Goal: Task Accomplishment & Management: Use online tool/utility

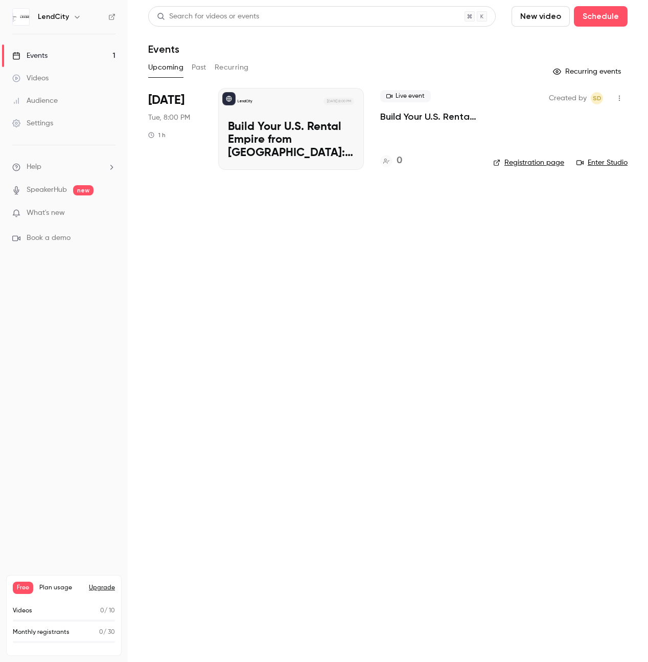
click at [304, 138] on p "Build Your U.S. Rental Empire from [GEOGRAPHIC_DATA]: No Headaches, Step-by-Step" at bounding box center [291, 140] width 126 height 39
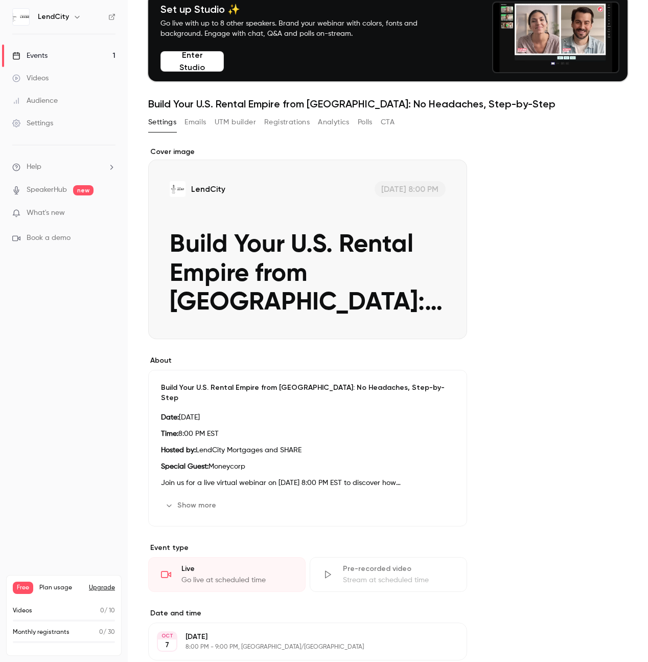
scroll to position [61, 0]
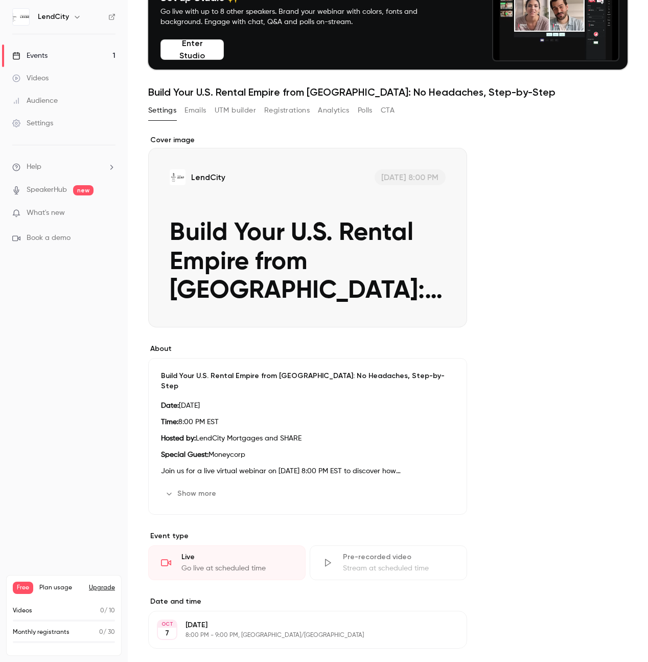
click at [196, 489] on button "Show more" at bounding box center [191, 493] width 61 height 16
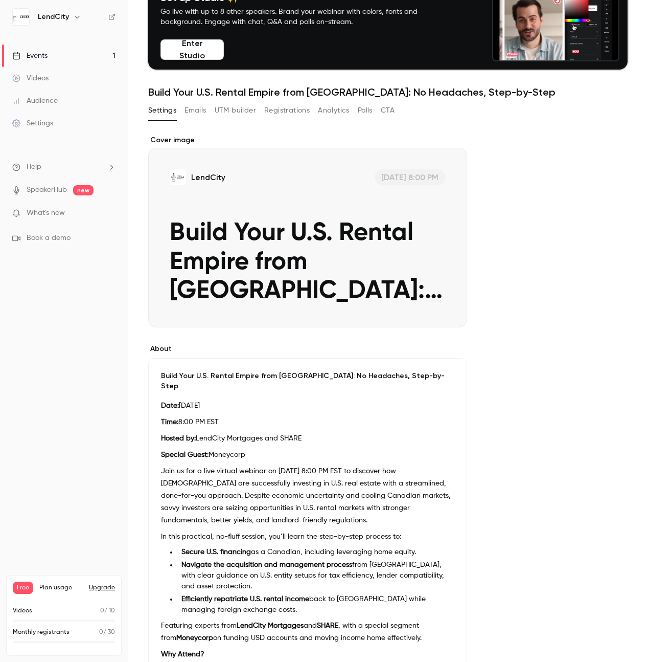
click at [316, 465] on p "Join us for a live virtual webinar on [DATE] 8:00 PM EST to discover how [DEMOG…" at bounding box center [307, 495] width 293 height 61
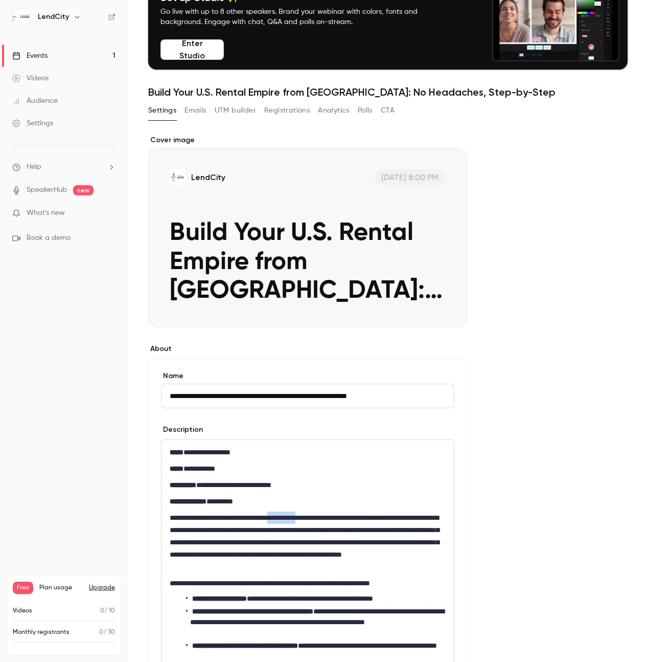
drag, startPoint x: 327, startPoint y: 518, endPoint x: 286, endPoint y: 518, distance: 41.4
click at [286, 518] on p "**********" at bounding box center [308, 541] width 276 height 61
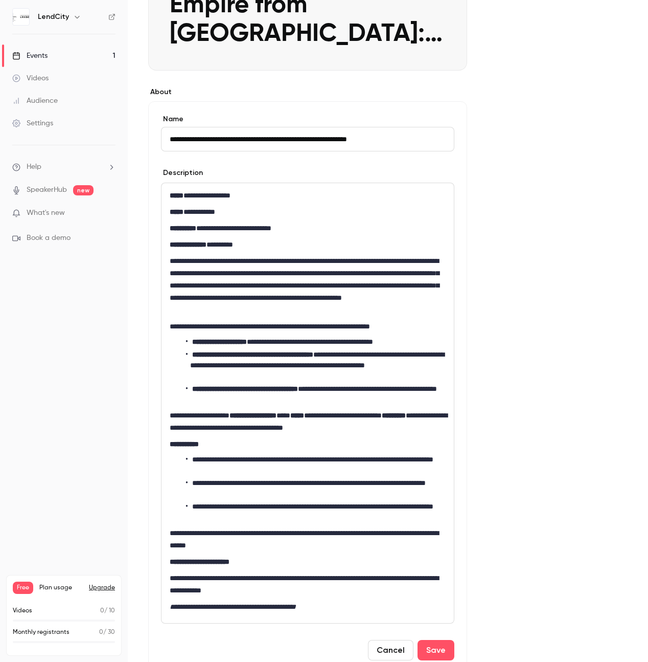
scroll to position [319, 0]
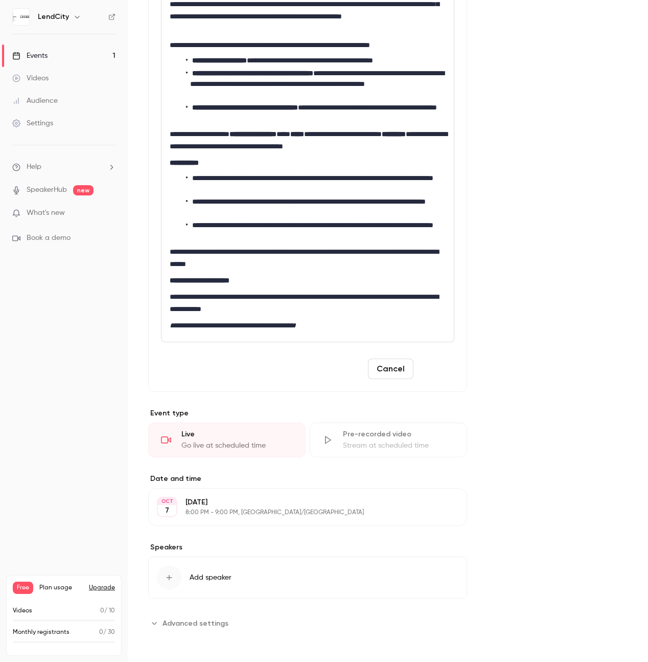
click at [439, 372] on button "Save" at bounding box center [436, 368] width 37 height 20
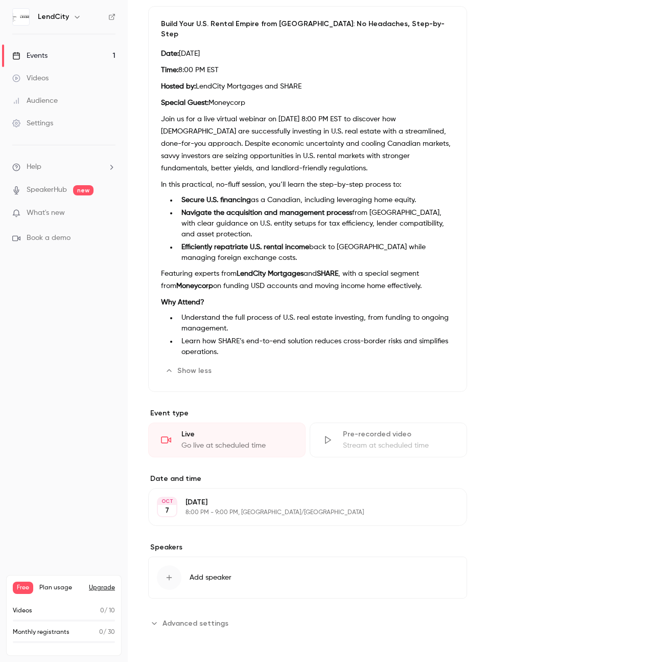
scroll to position [403, 0]
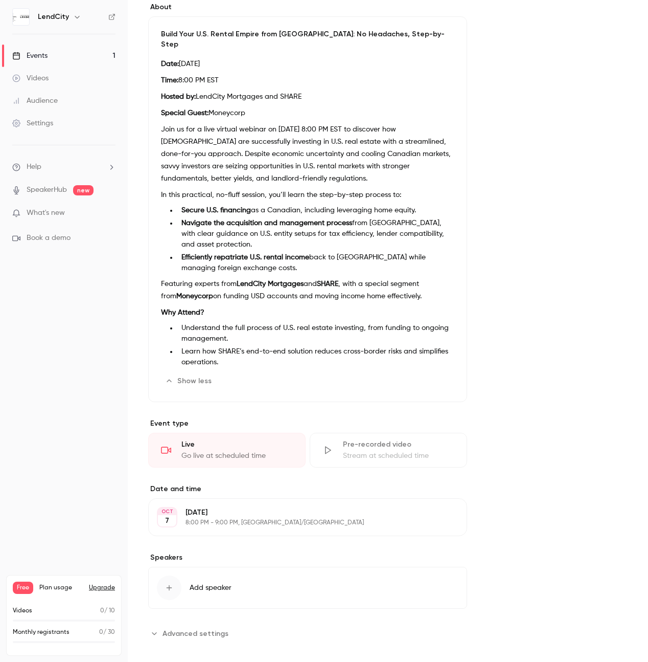
click at [168, 585] on icon "button" at bounding box center [170, 588] width 6 height 6
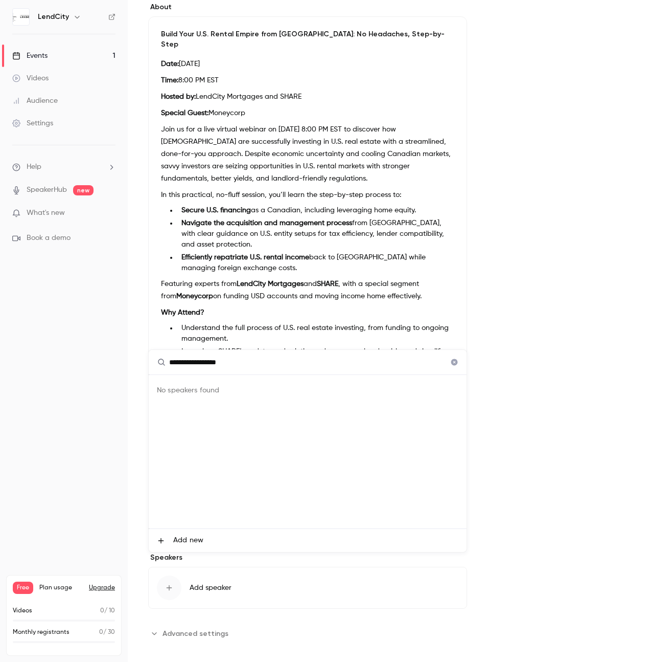
type input "**********"
click at [547, 369] on div at bounding box center [324, 331] width 648 height 662
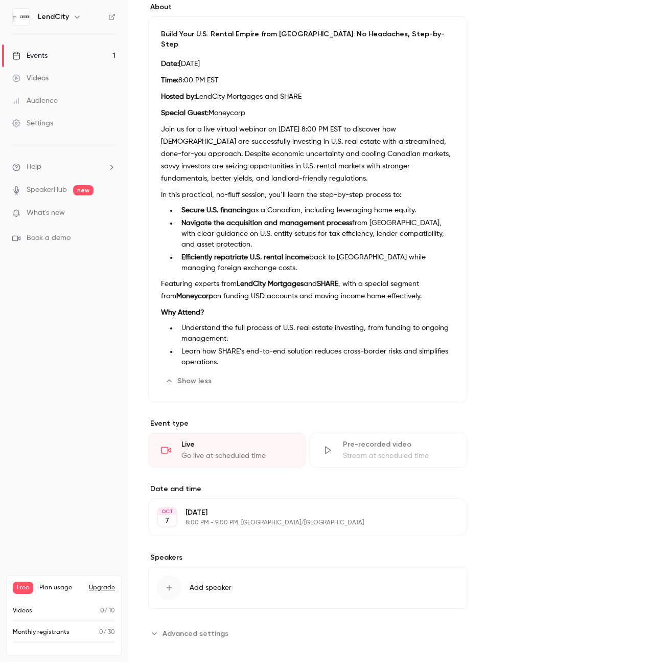
click at [164, 583] on div "button" at bounding box center [169, 587] width 25 height 25
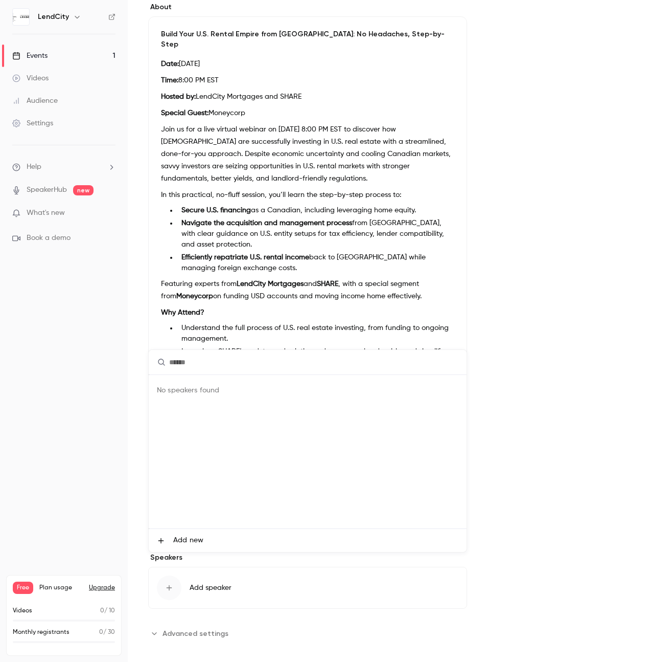
click at [191, 534] on li "Add new" at bounding box center [308, 540] width 318 height 23
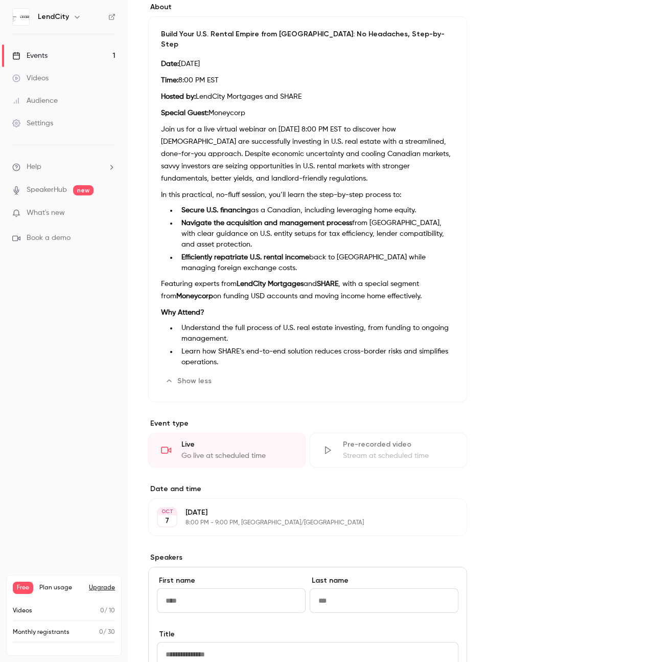
click at [257, 591] on input "First name" at bounding box center [231, 600] width 149 height 25
type input "*****"
type input "*"
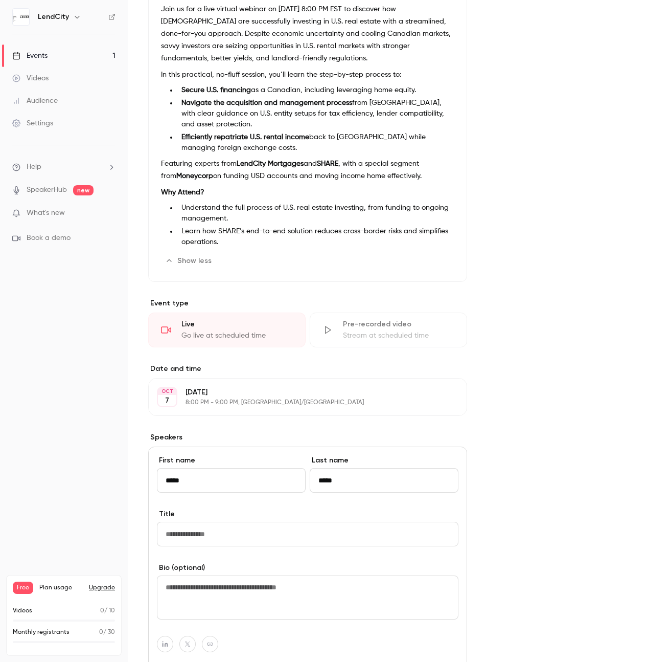
scroll to position [528, 0]
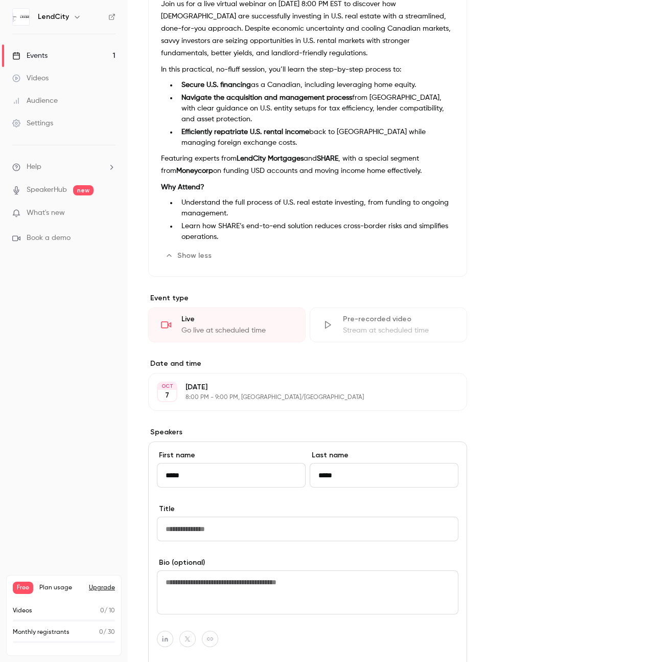
type input "*****"
click at [224, 570] on textarea at bounding box center [308, 592] width 302 height 44
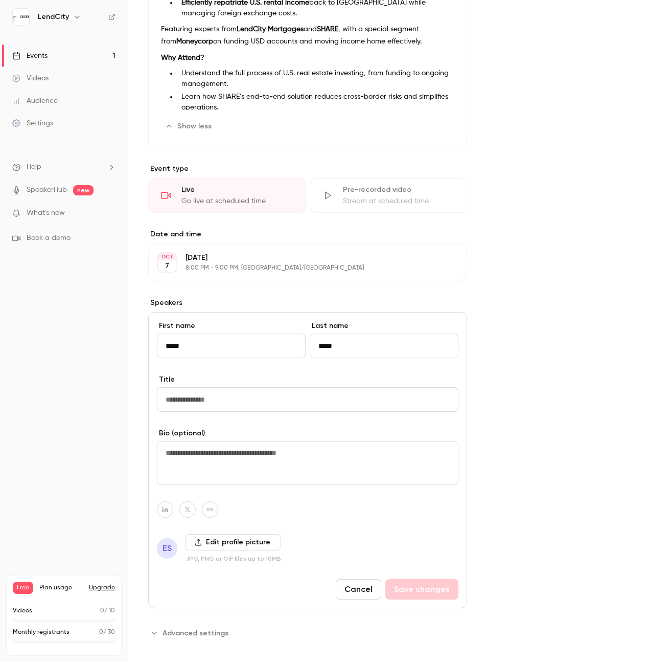
scroll to position [657, 0]
click at [256, 391] on input "Title" at bounding box center [308, 400] width 302 height 25
click at [167, 542] on span "ES" at bounding box center [167, 548] width 9 height 12
click at [445, 579] on div "Cancel Save changes" at bounding box center [397, 589] width 123 height 20
click at [240, 392] on input "Title" at bounding box center [308, 400] width 302 height 25
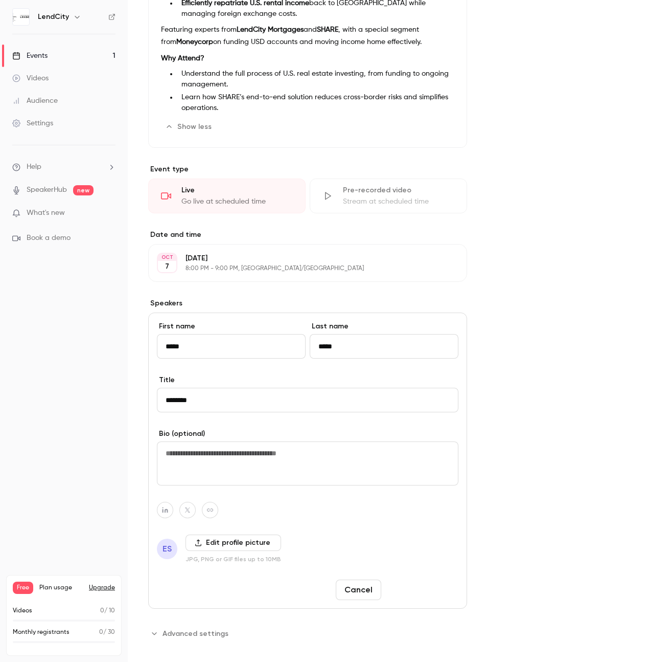
type input "********"
click at [423, 579] on button "Save changes" at bounding box center [421, 589] width 73 height 20
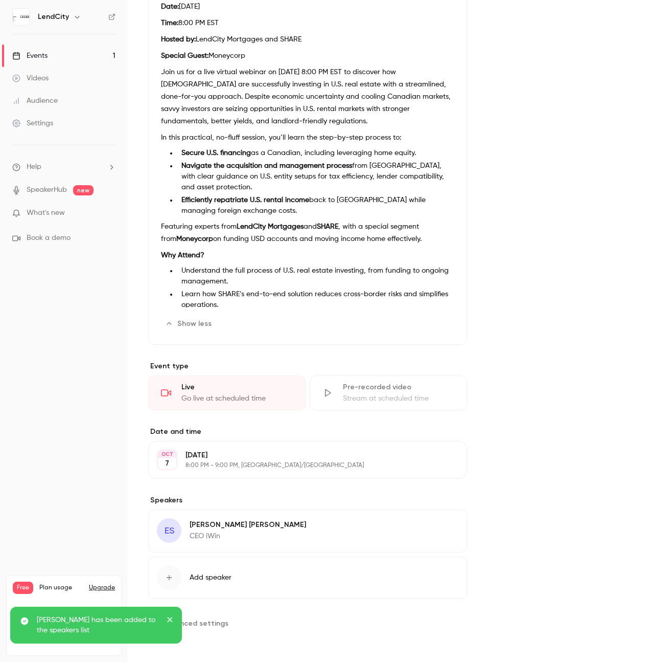
scroll to position [450, 0]
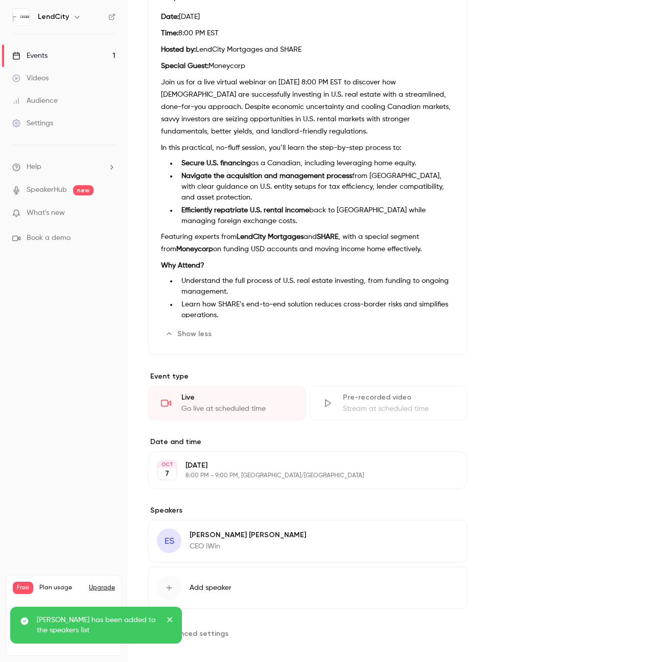
click at [434, 532] on icon "button" at bounding box center [430, 536] width 8 height 8
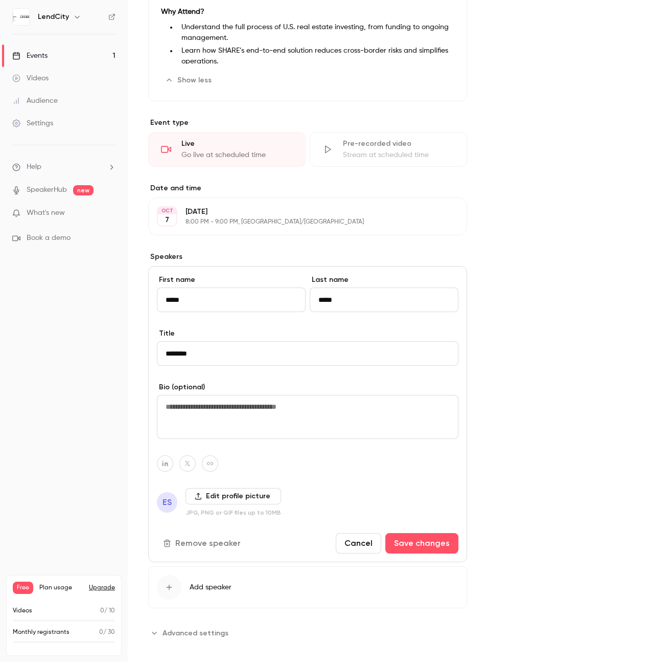
scroll to position [703, 0]
click at [357, 539] on button "Cancel" at bounding box center [359, 543] width 46 height 20
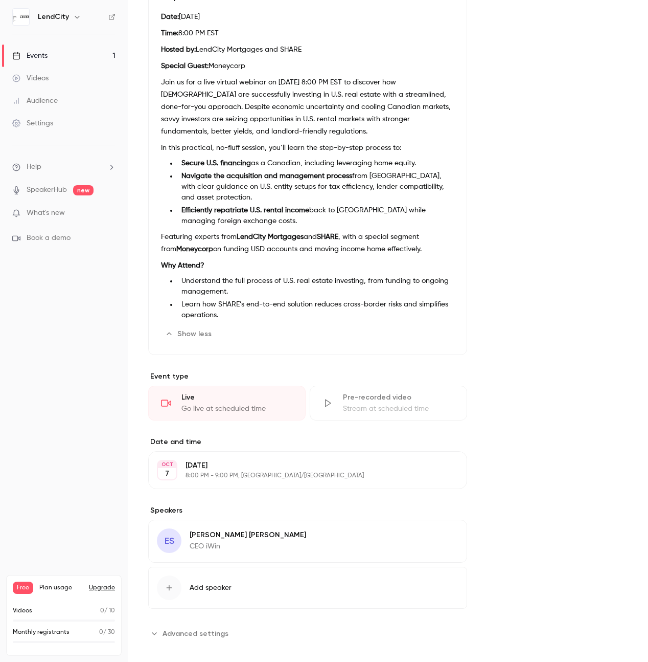
click at [210, 628] on span "Advanced settings" at bounding box center [196, 633] width 66 height 11
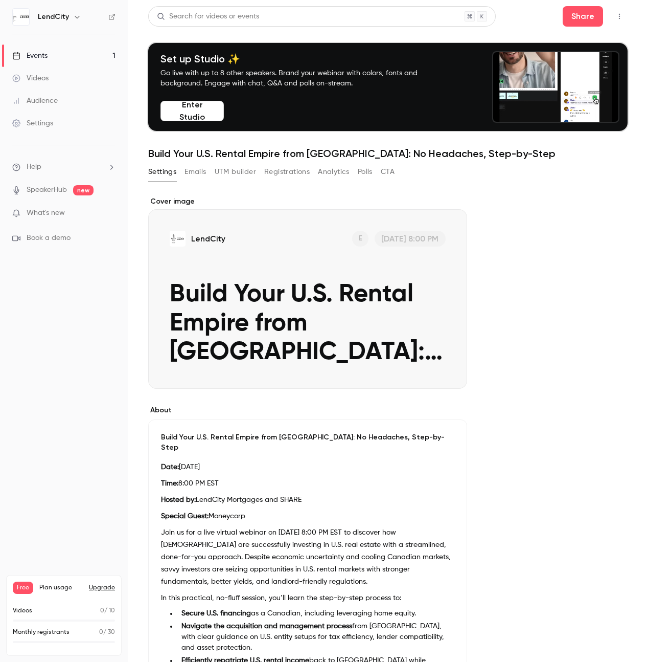
scroll to position [0, 0]
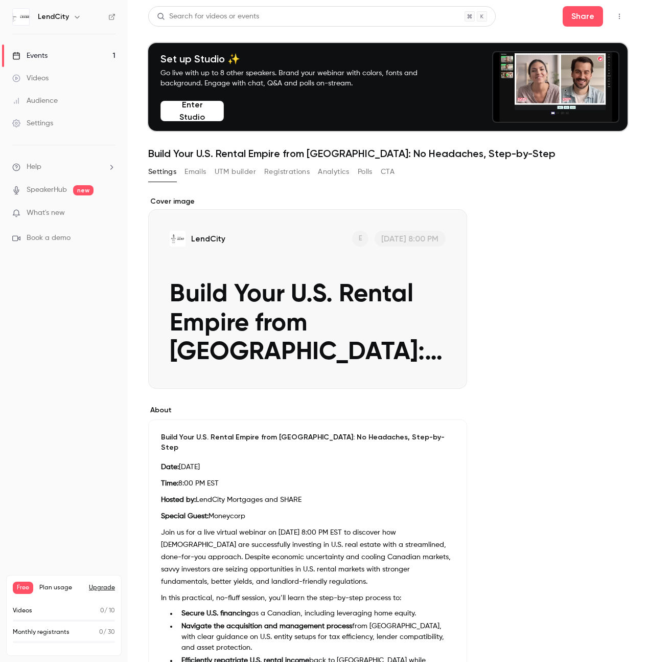
click at [192, 170] on button "Emails" at bounding box center [195, 172] width 21 height 16
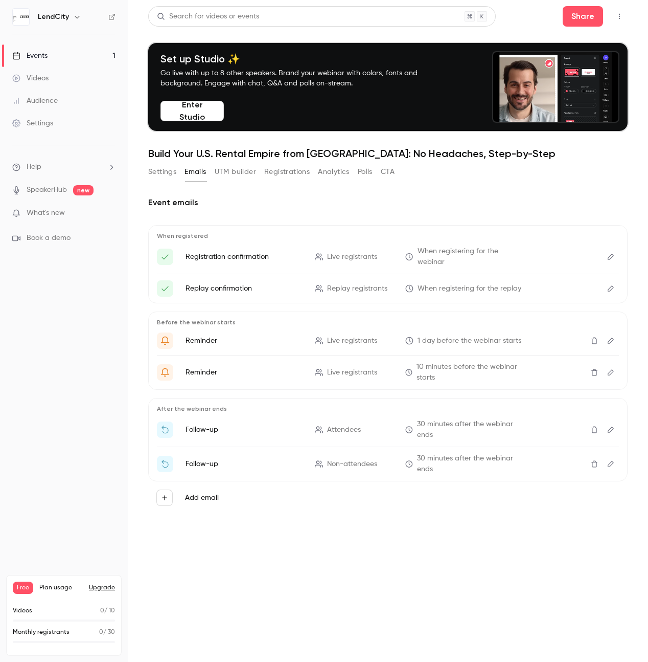
click at [287, 171] on button "Registrations" at bounding box center [287, 172] width 46 height 16
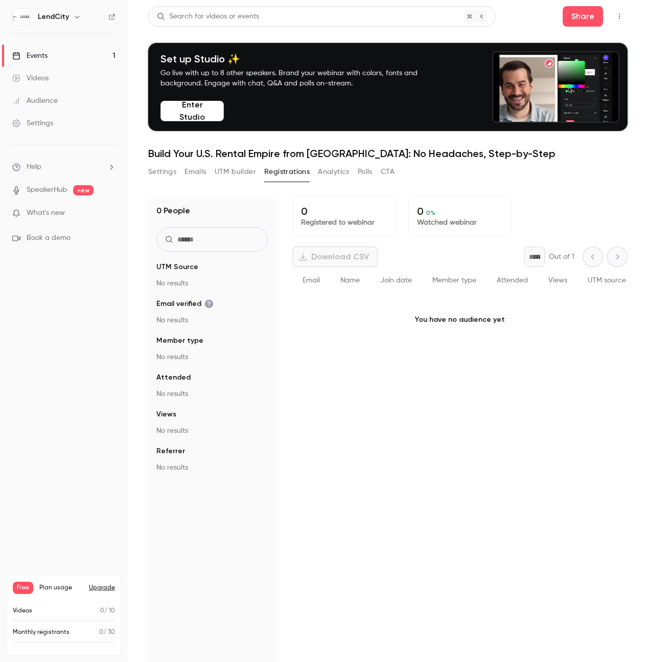
click at [392, 172] on button "CTA" at bounding box center [388, 172] width 14 height 16
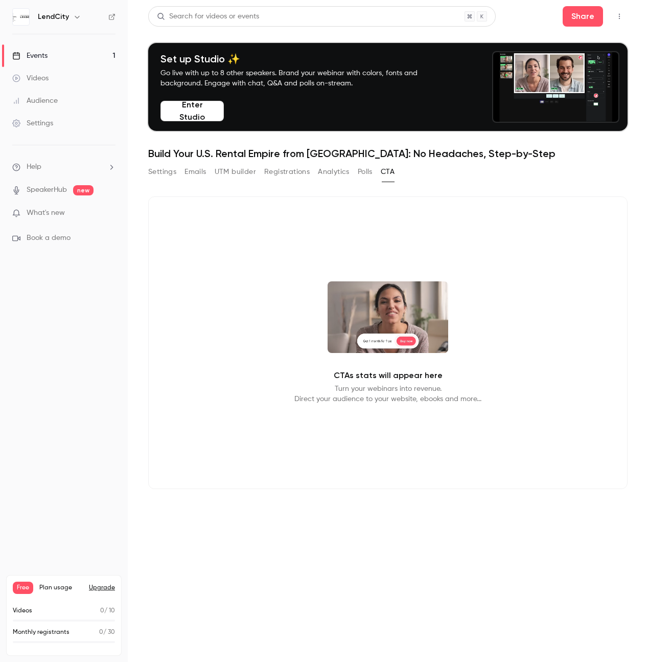
click at [367, 172] on button "Polls" at bounding box center [365, 172] width 15 height 16
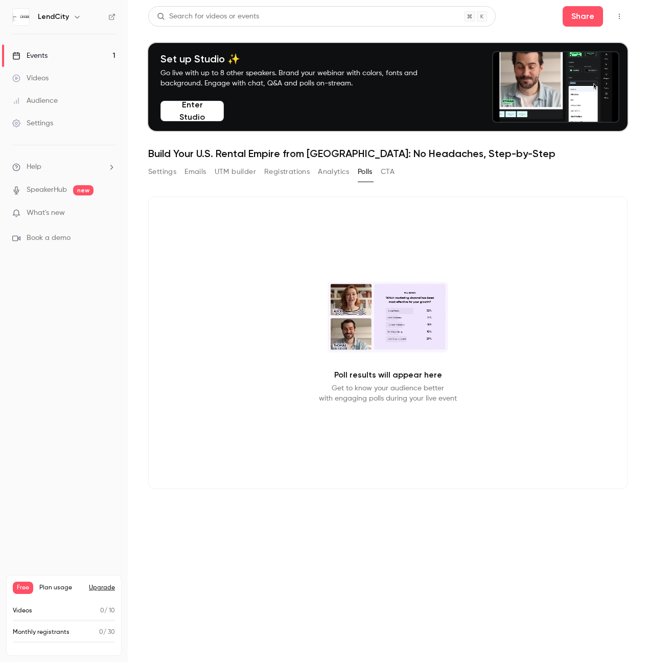
click at [344, 173] on button "Analytics" at bounding box center [334, 172] width 32 height 16
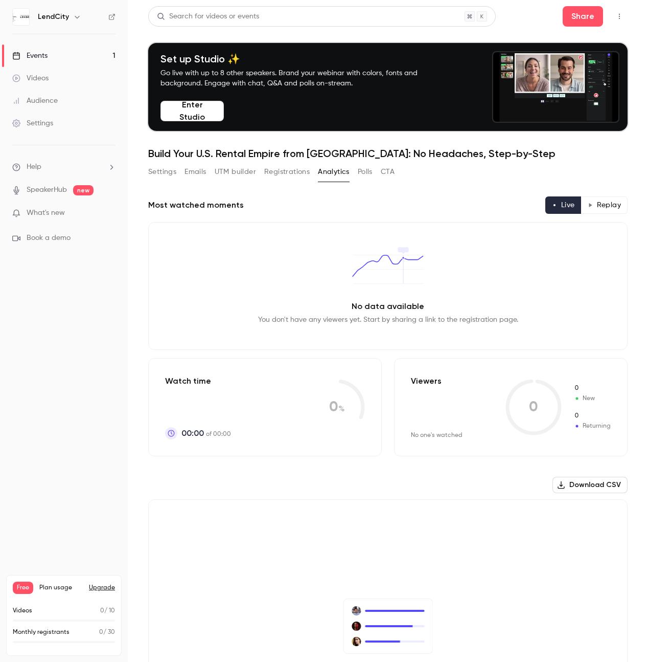
drag, startPoint x: 160, startPoint y: 173, endPoint x: 166, endPoint y: 174, distance: 5.7
click at [160, 173] on button "Settings" at bounding box center [162, 172] width 28 height 16
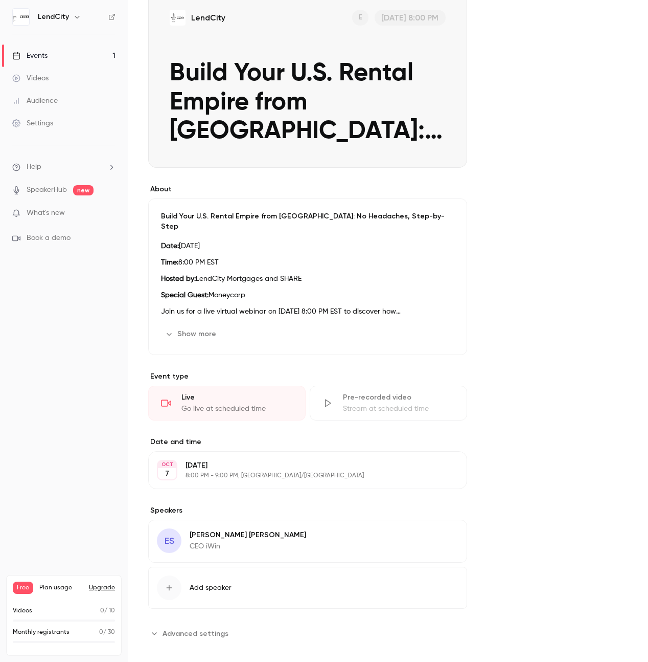
click at [199, 628] on span "Advanced settings" at bounding box center [196, 633] width 66 height 11
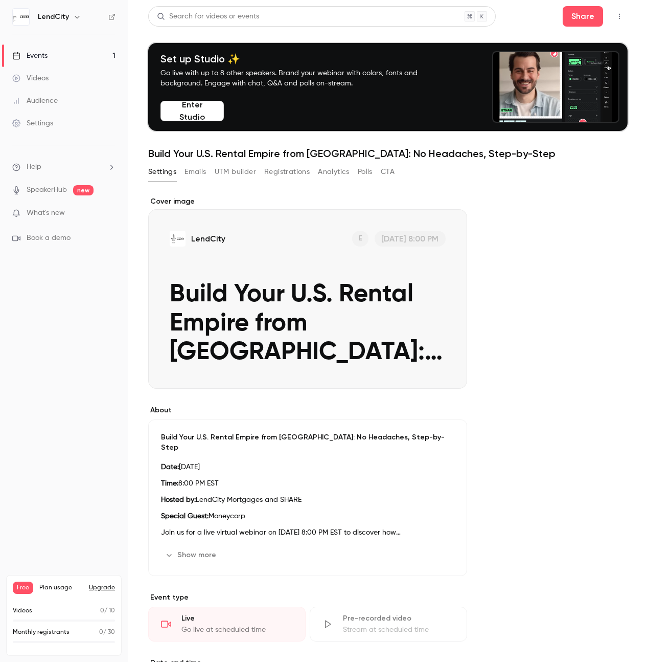
click at [233, 171] on button "UTM builder" at bounding box center [235, 172] width 41 height 16
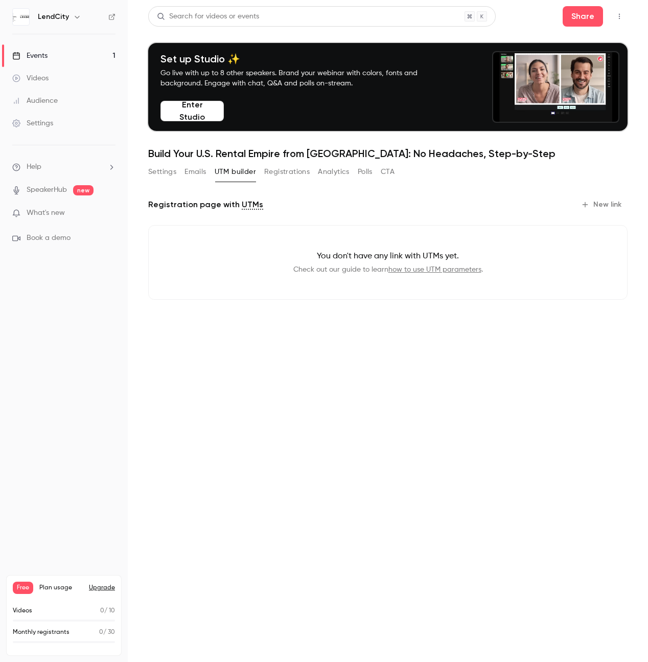
click at [608, 205] on button "New link" at bounding box center [602, 204] width 51 height 16
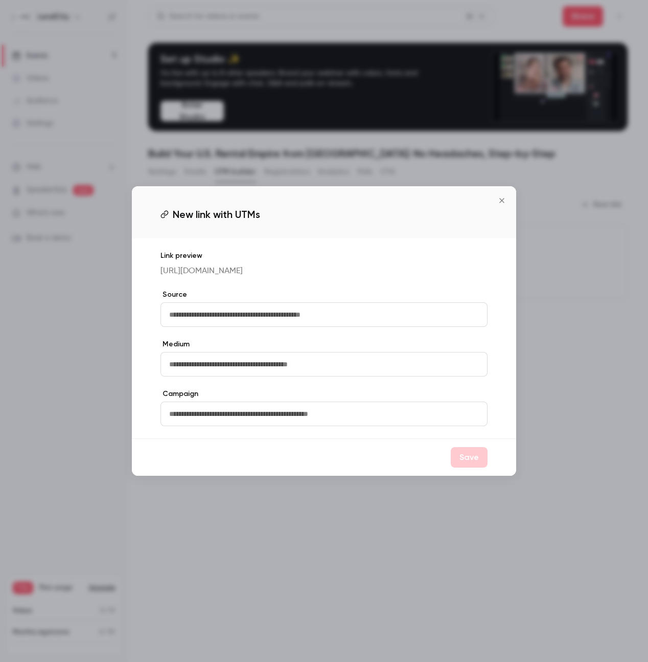
click at [315, 326] on input "text" at bounding box center [324, 314] width 327 height 25
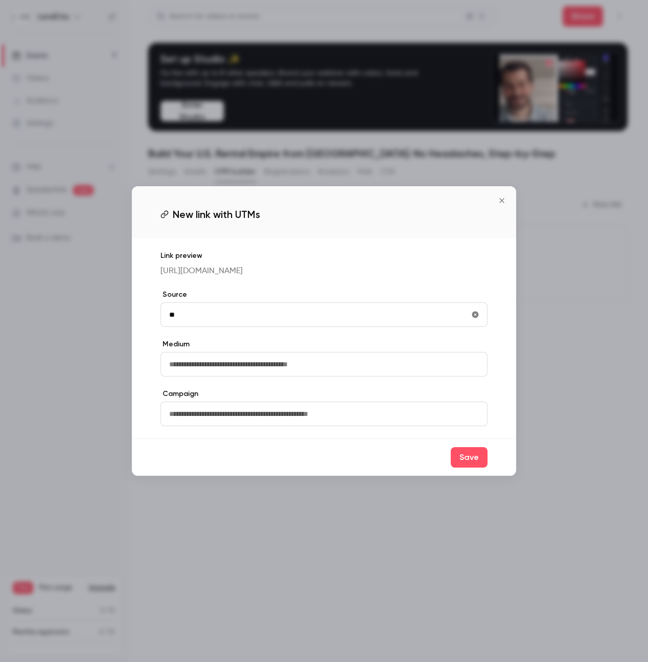
type input "*"
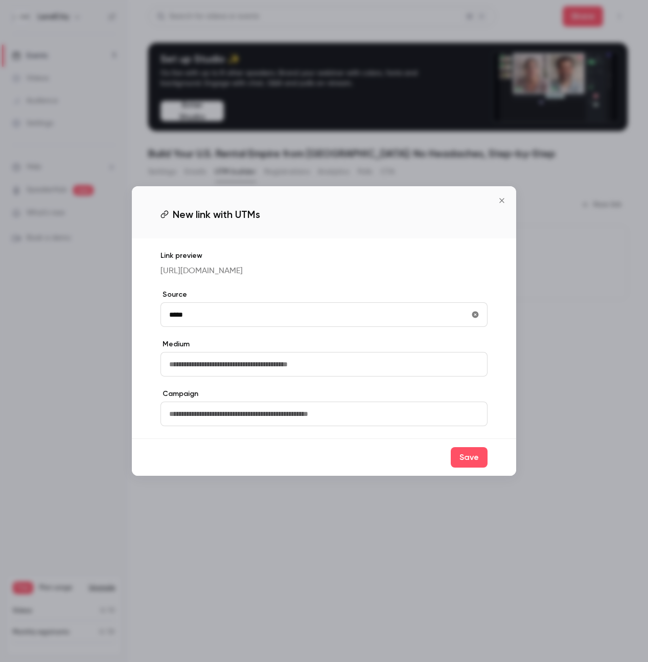
type input "*****"
click at [240, 369] on input "text" at bounding box center [324, 364] width 327 height 25
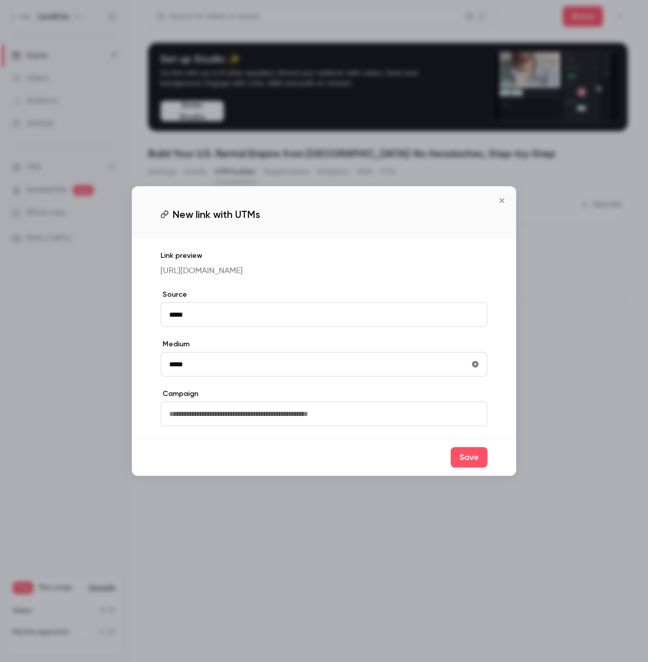
type input "*****"
click at [252, 420] on input "text" at bounding box center [324, 413] width 327 height 25
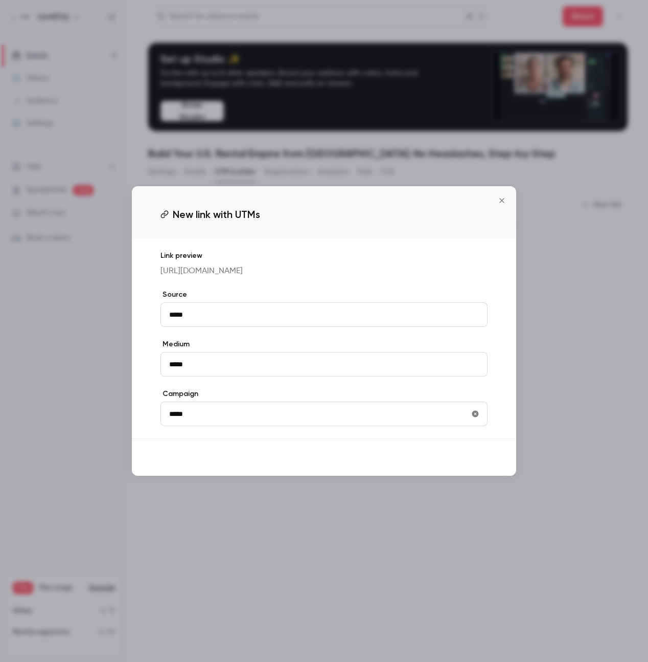
type input "*****"
click at [481, 466] on button "Save" at bounding box center [469, 457] width 37 height 20
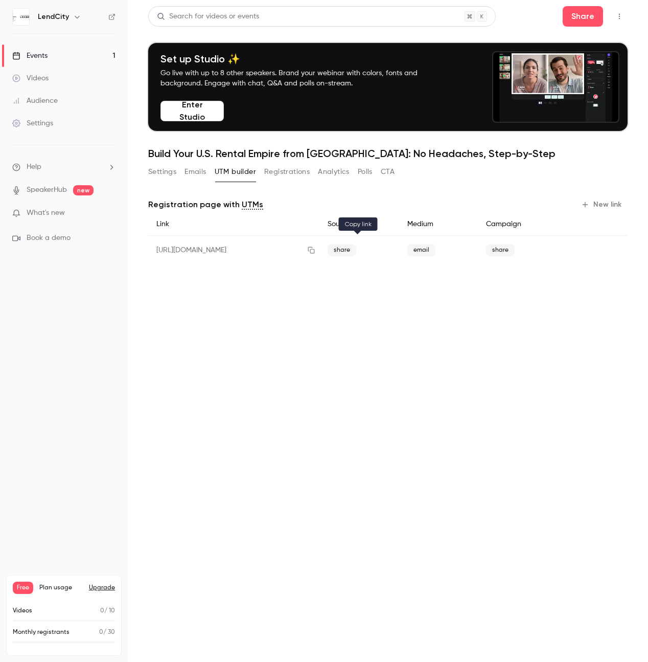
click at [315, 250] on icon "button" at bounding box center [311, 249] width 8 height 7
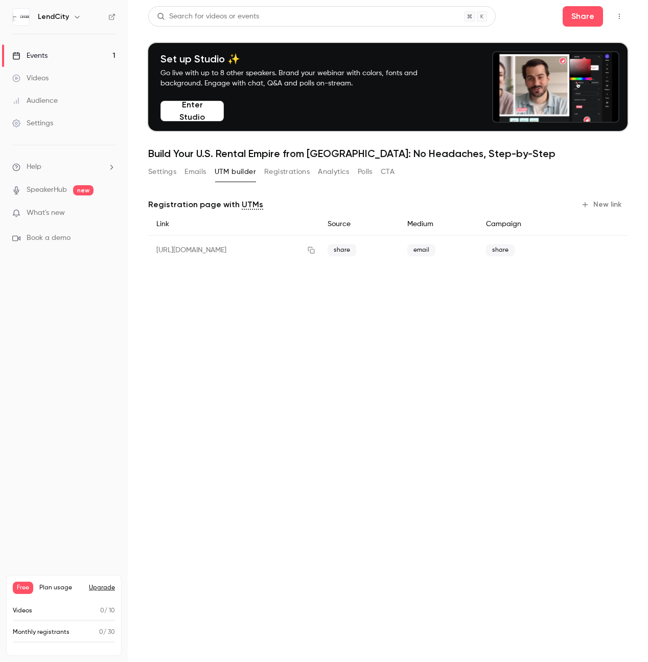
click at [607, 203] on button "New link" at bounding box center [602, 204] width 51 height 16
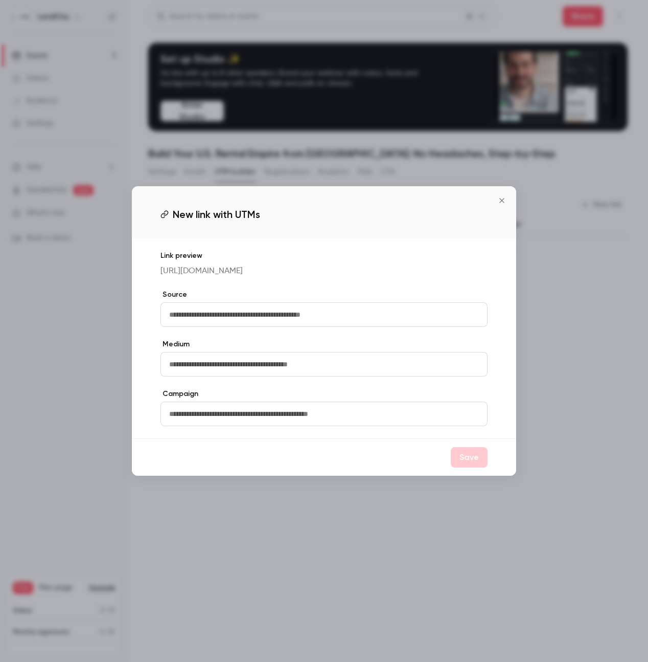
click at [217, 317] on input "text" at bounding box center [324, 314] width 327 height 25
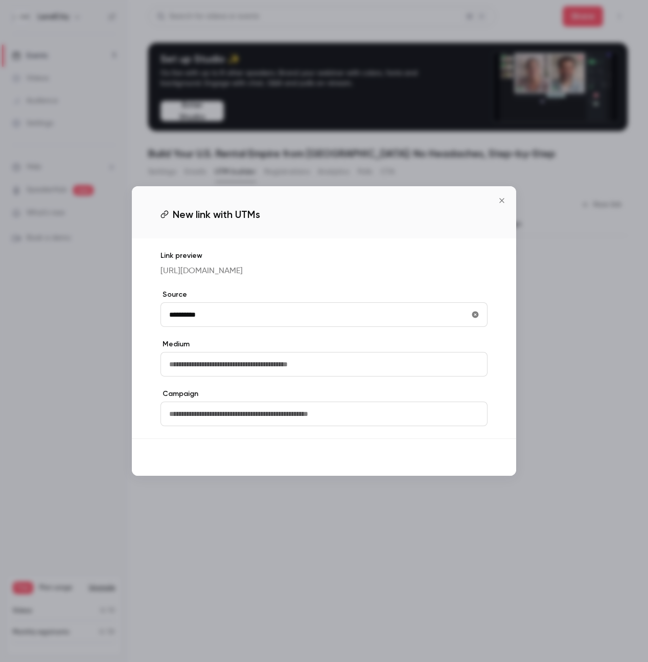
type input "**********"
click at [482, 466] on button "Save" at bounding box center [469, 457] width 37 height 20
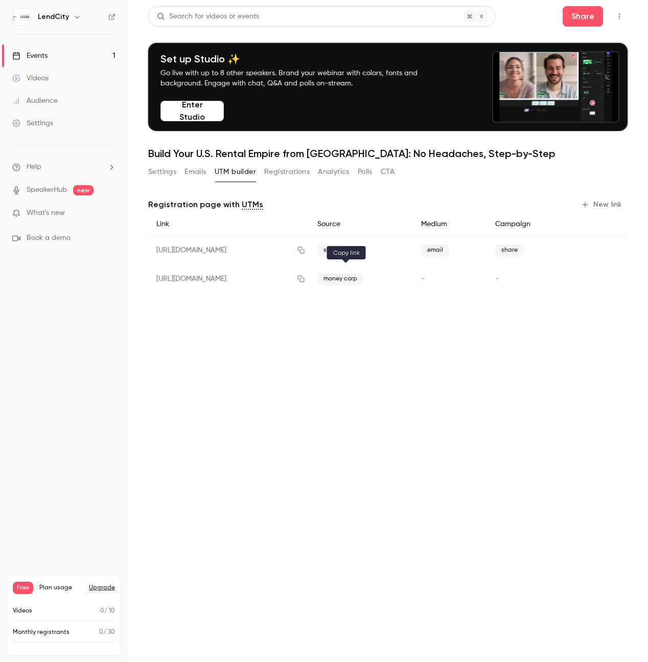
click at [305, 278] on icon "button" at bounding box center [301, 278] width 8 height 7
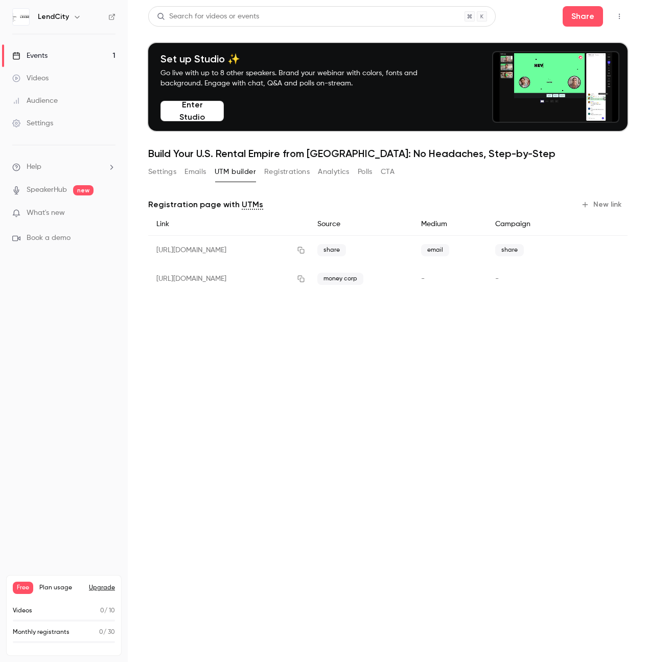
click at [282, 172] on button "Registrations" at bounding box center [287, 172] width 46 height 16
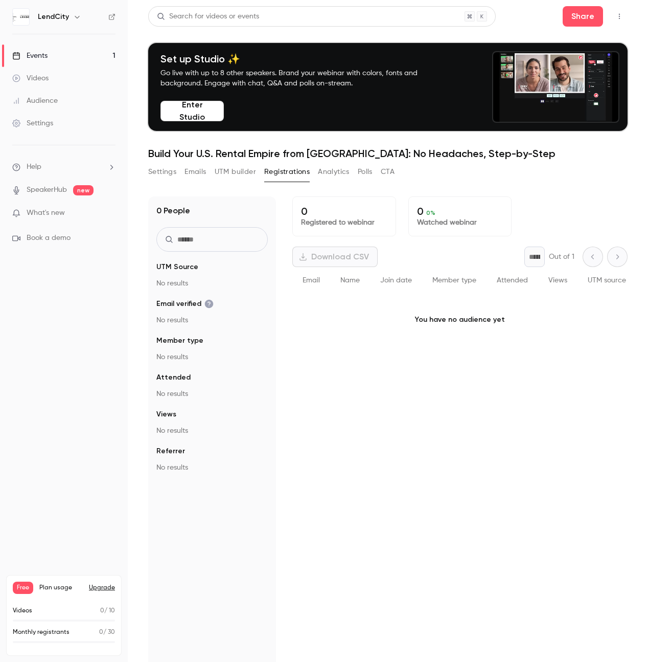
click at [238, 175] on button "UTM builder" at bounding box center [235, 172] width 41 height 16
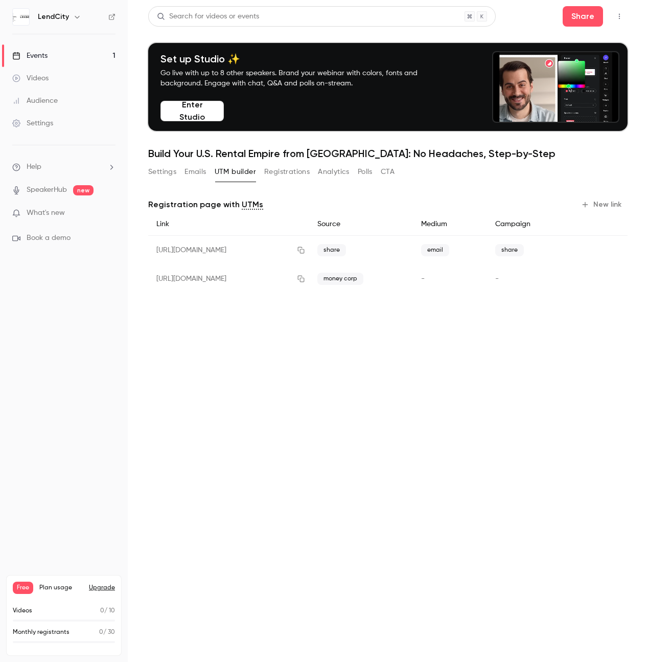
click at [600, 201] on button "New link" at bounding box center [602, 204] width 51 height 16
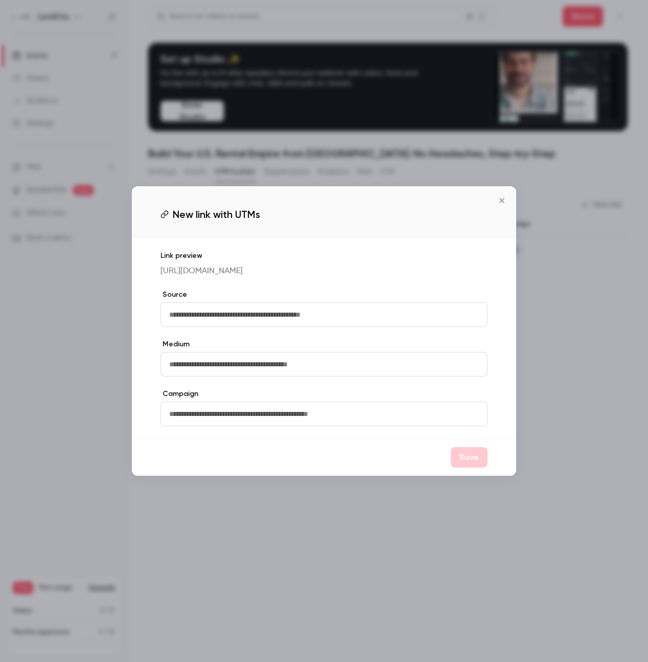
click at [333, 326] on input "text" at bounding box center [324, 314] width 327 height 25
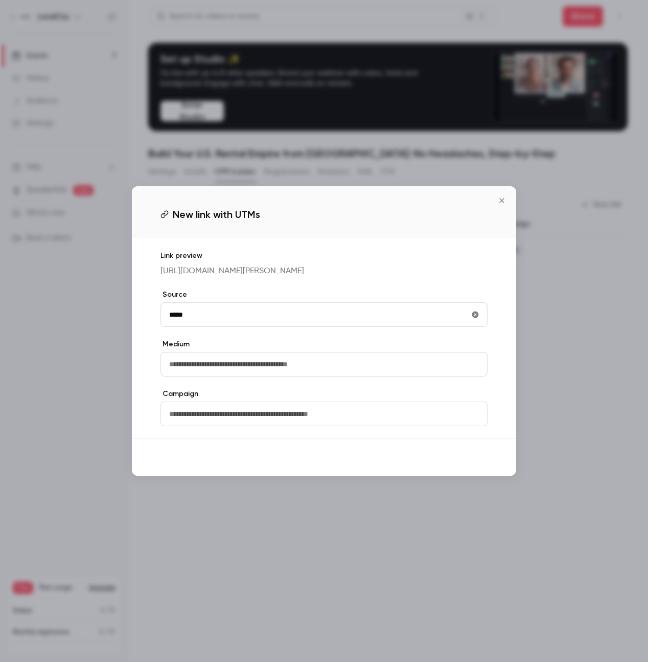
type input "*****"
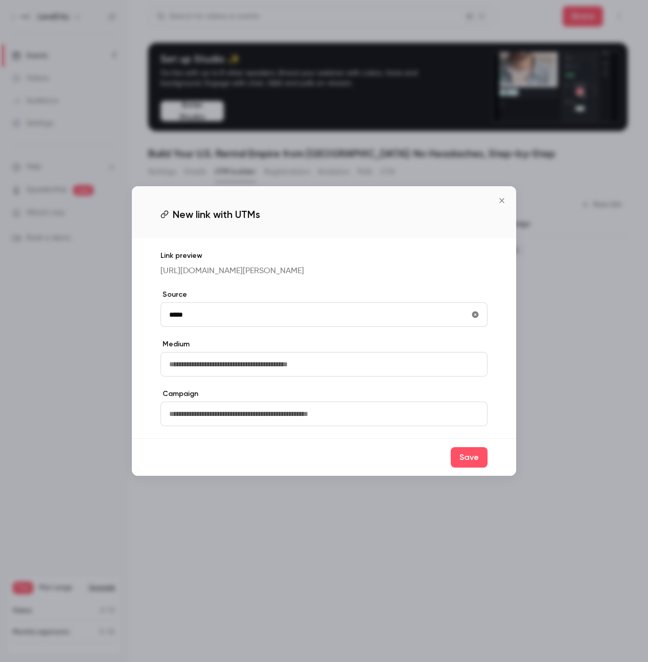
click at [469, 464] on button "Save" at bounding box center [469, 457] width 37 height 20
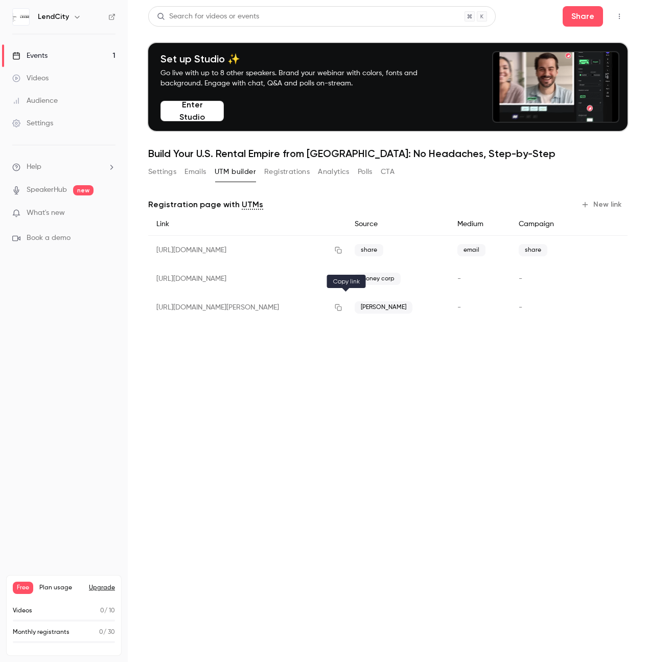
click at [343, 308] on icon "button" at bounding box center [338, 307] width 8 height 7
